Goal: Task Accomplishment & Management: Use online tool/utility

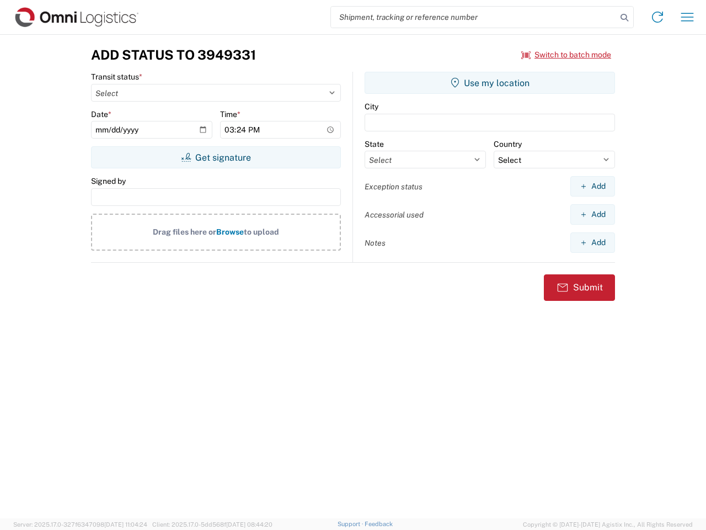
click at [474, 17] on input "search" at bounding box center [474, 17] width 286 height 21
click at [624, 18] on icon at bounding box center [624, 17] width 15 height 15
click at [657, 17] on icon at bounding box center [658, 17] width 18 height 18
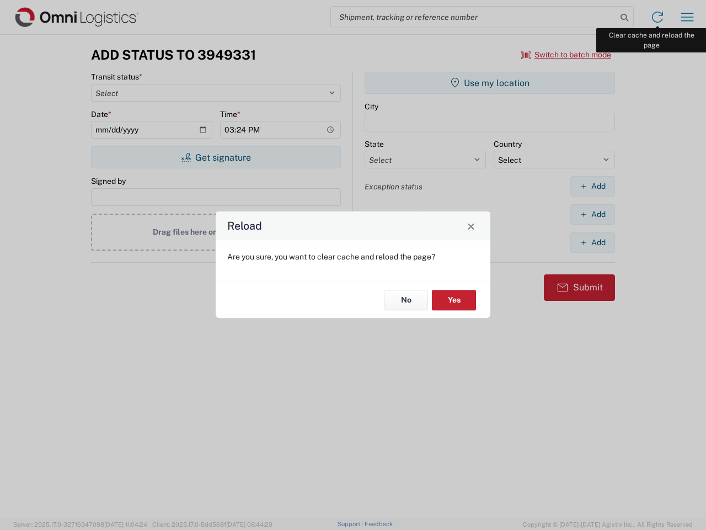
click at [687, 17] on div "Reload Are you sure, you want to clear cache and reload the page? No Yes" at bounding box center [353, 265] width 706 height 530
click at [566, 55] on div "Reload Are you sure, you want to clear cache and reload the page? No Yes" at bounding box center [353, 265] width 706 height 530
click at [216, 157] on div "Reload Are you sure, you want to clear cache and reload the page? No Yes" at bounding box center [353, 265] width 706 height 530
click at [490, 83] on div "Reload Are you sure, you want to clear cache and reload the page? No Yes" at bounding box center [353, 265] width 706 height 530
click at [592, 186] on div "Reload Are you sure, you want to clear cache and reload the page? No Yes" at bounding box center [353, 265] width 706 height 530
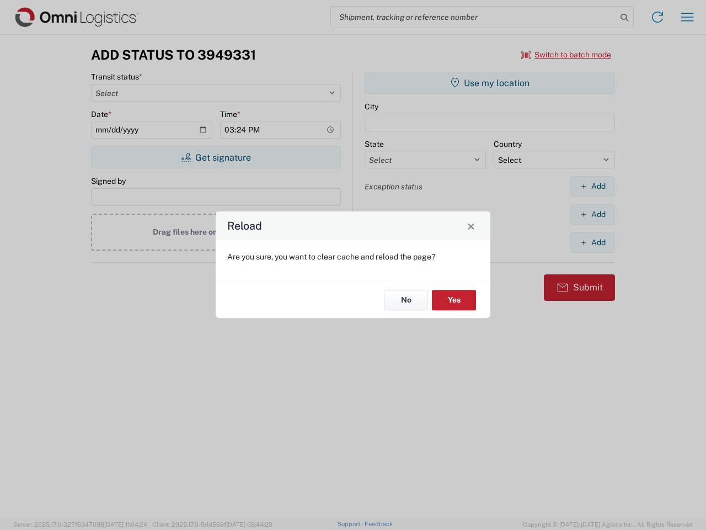
click at [592, 214] on div "Reload Are you sure, you want to clear cache and reload the page? No Yes" at bounding box center [353, 265] width 706 height 530
click at [592, 242] on div "Reload Are you sure, you want to clear cache and reload the page? No Yes" at bounding box center [353, 265] width 706 height 530
